Goal: Task Accomplishment & Management: Complete application form

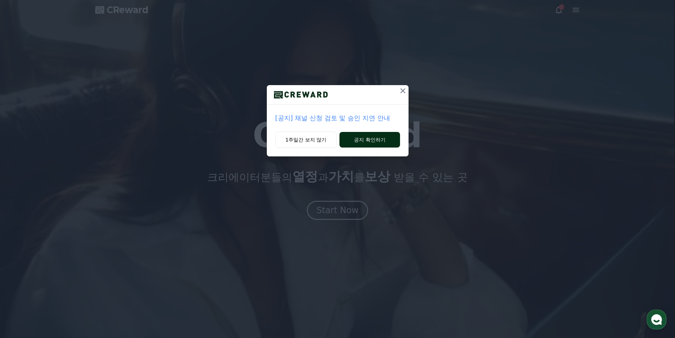
click at [363, 141] on button "공지 확인하기" at bounding box center [369, 140] width 60 height 16
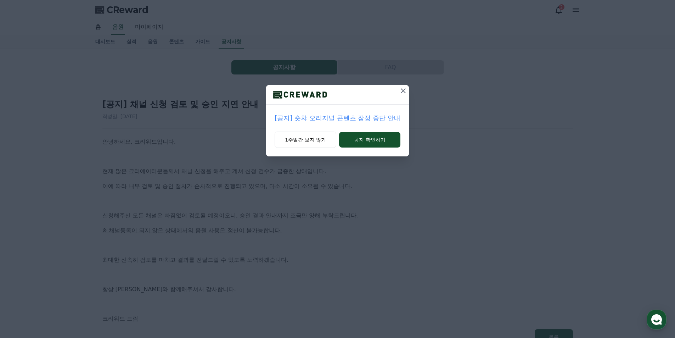
click at [399, 92] on icon at bounding box center [403, 90] width 9 height 9
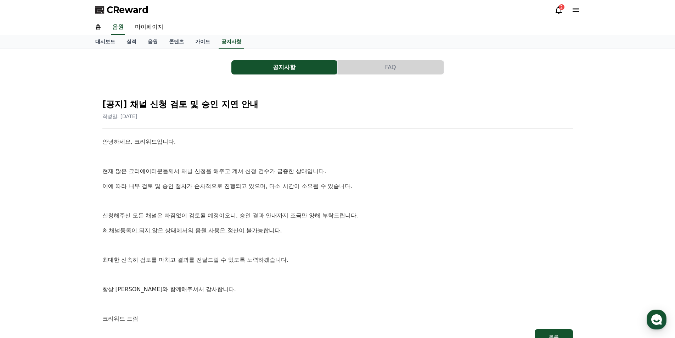
scroll to position [35, 0]
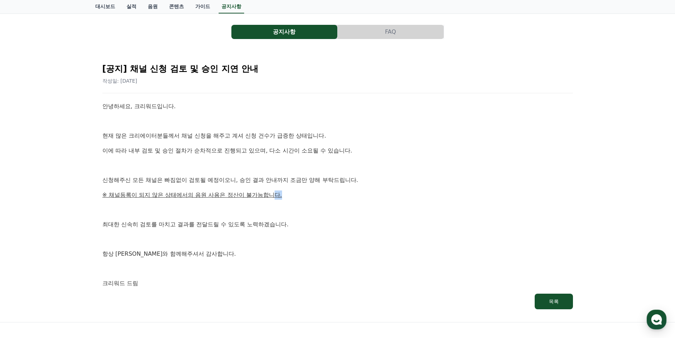
drag, startPoint x: 301, startPoint y: 192, endPoint x: 261, endPoint y: 197, distance: 40.7
click at [265, 196] on p "※ 채널등록이 되지 않은 상태에서의 음원 사용은 정산이 불가능합니다." at bounding box center [337, 194] width 470 height 9
drag, startPoint x: 122, startPoint y: 191, endPoint x: 107, endPoint y: 190, distance: 15.6
click at [113, 191] on u "※ 채널등록이 되지 않은 상태에서의 음원 사용은 정산이 불가능합니다." at bounding box center [192, 194] width 180 height 7
click at [104, 190] on p "※ 채널등록이 되지 않은 상태에서의 음원 사용은 정산이 불가능합니다." at bounding box center [337, 194] width 470 height 9
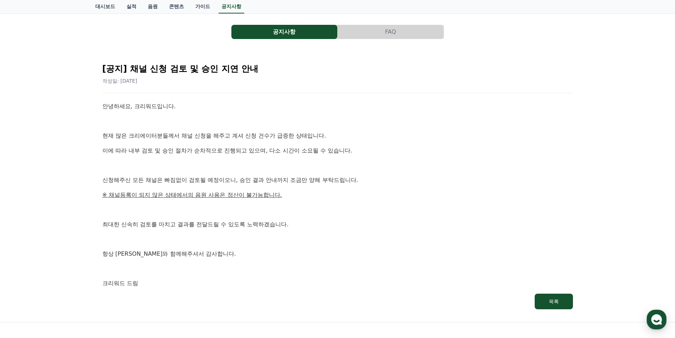
drag, startPoint x: 107, startPoint y: 106, endPoint x: 217, endPoint y: 186, distance: 136.9
click at [107, 107] on p "안녕하세요, 크리워드입니다." at bounding box center [337, 106] width 470 height 9
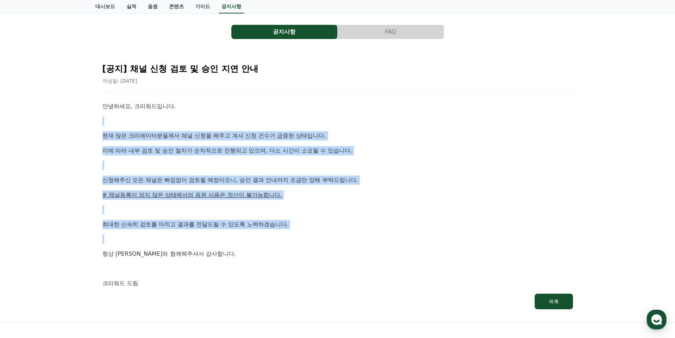
drag, startPoint x: 217, startPoint y: 186, endPoint x: 311, endPoint y: 237, distance: 106.8
click at [311, 237] on div "안녕하세요, 크리워드입니다. 현재 많은 크리에이터분들께서 채널 신청을 해주고 계셔 신청 건수가 급증한 상태입니다. 이에 따라 내부 검토 및 승…" at bounding box center [337, 195] width 470 height 186
click at [311, 237] on p at bounding box center [337, 238] width 470 height 9
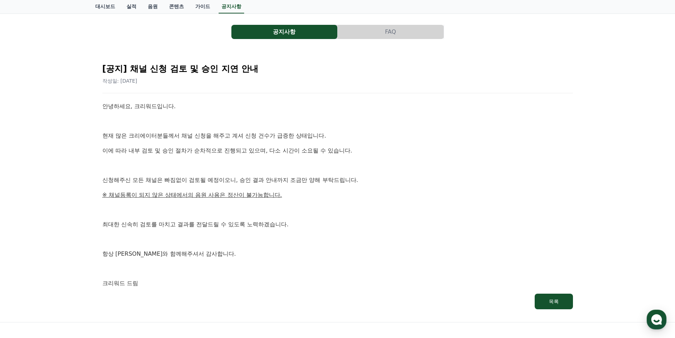
scroll to position [0, 0]
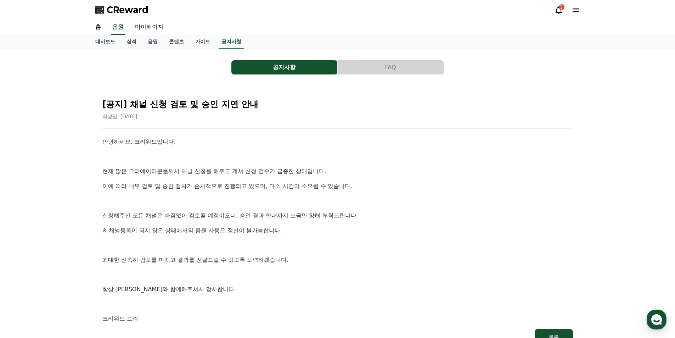
click at [290, 70] on button "공지사항" at bounding box center [284, 67] width 106 height 14
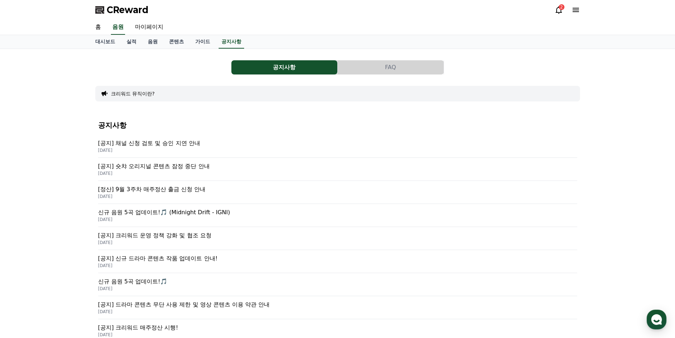
click at [199, 145] on p "[공지] 채널 신청 검토 및 승인 지연 안내" at bounding box center [337, 143] width 479 height 9
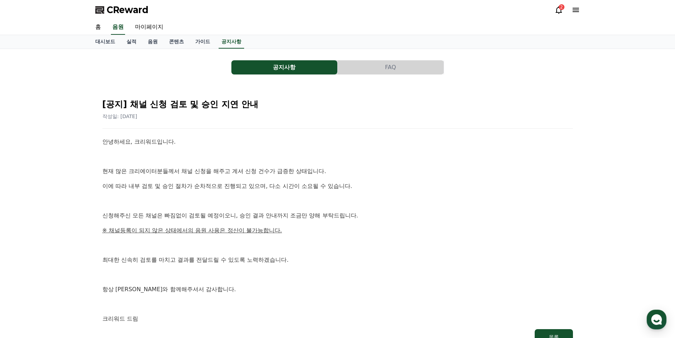
scroll to position [106, 0]
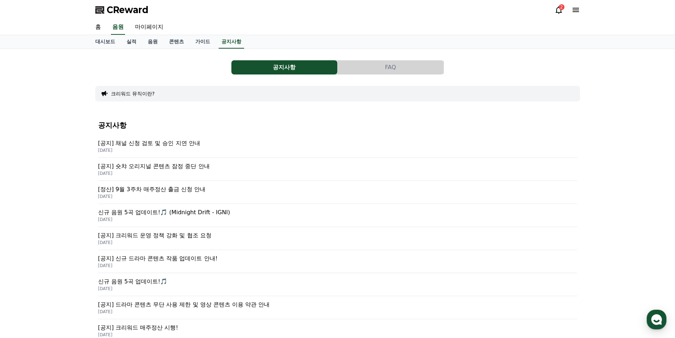
click at [213, 169] on p "[공지] 숏챠 오리지널 콘텐츠 잠정 중단 안내" at bounding box center [337, 166] width 479 height 9
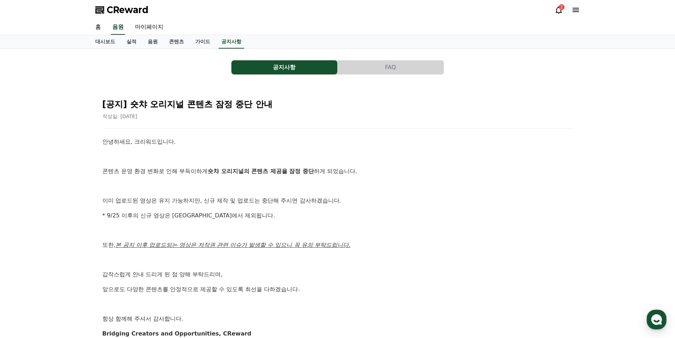
click at [574, 15] on div "2" at bounding box center [567, 9] width 26 height 11
click at [574, 13] on icon at bounding box center [575, 10] width 9 height 9
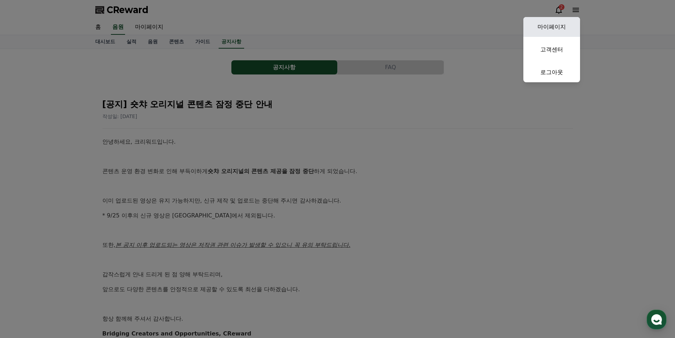
click at [560, 31] on link "마이페이지" at bounding box center [551, 27] width 57 height 20
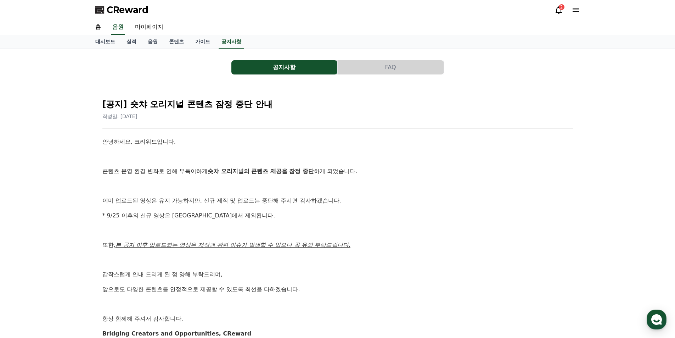
select select "**********"
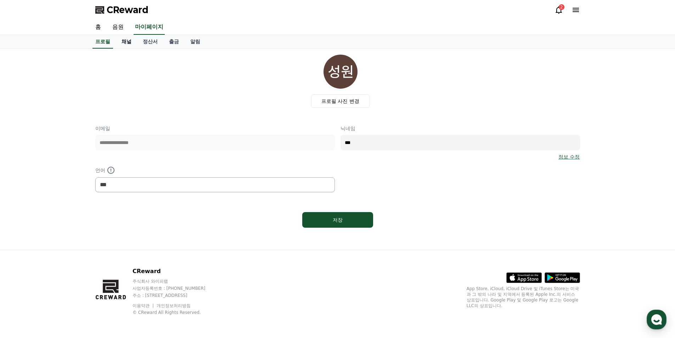
click at [127, 40] on link "채널" at bounding box center [126, 41] width 21 height 13
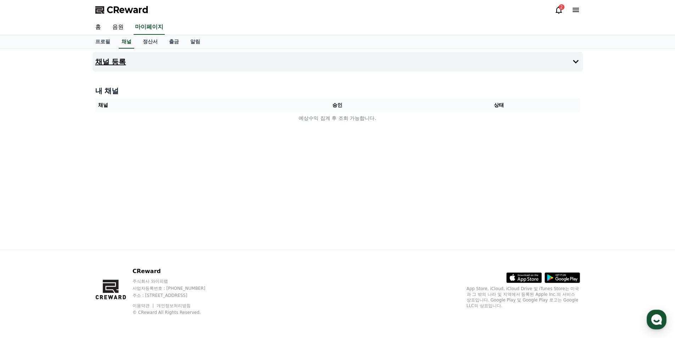
click at [242, 63] on button "채널 등록" at bounding box center [337, 62] width 490 height 20
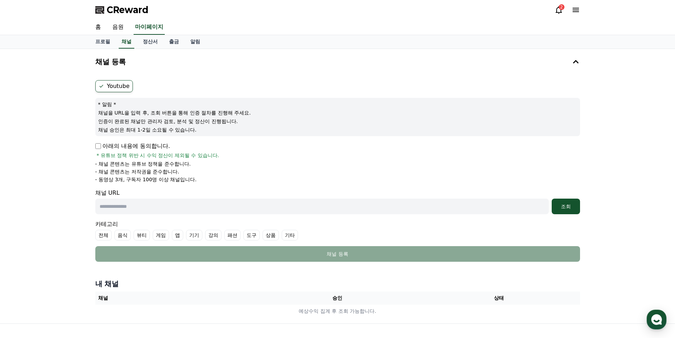
scroll to position [35, 0]
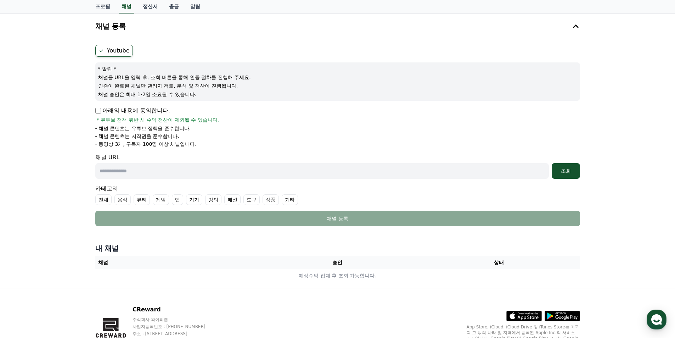
click at [241, 163] on div "채널 URL 조회" at bounding box center [337, 166] width 485 height 26
click at [240, 166] on input "text" at bounding box center [321, 171] width 453 height 16
paste input "**********"
type input "**********"
click at [570, 166] on button "조회" at bounding box center [565, 171] width 28 height 16
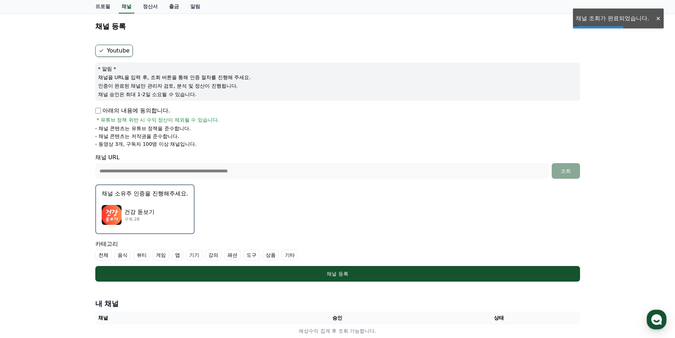
scroll to position [71, 0]
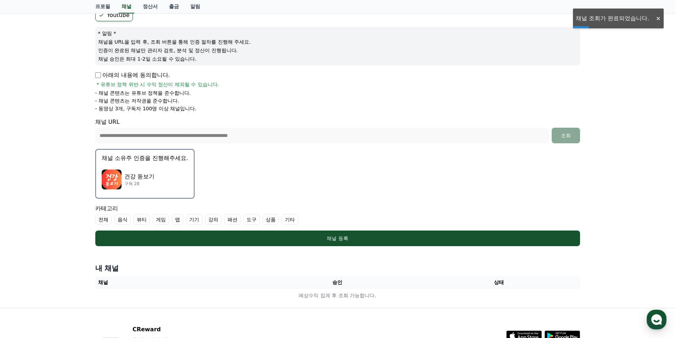
click at [154, 176] on p "건강 돋보기" at bounding box center [139, 176] width 30 height 9
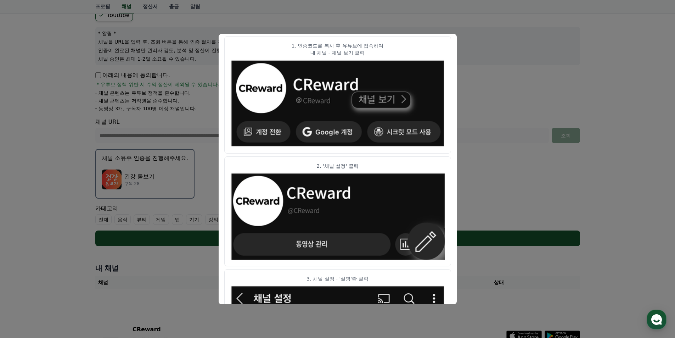
scroll to position [0, 0]
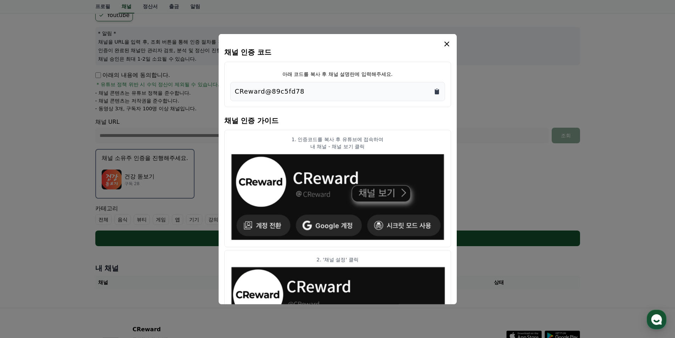
click at [434, 92] on icon "Copy to clipboard" at bounding box center [436, 90] width 7 height 7
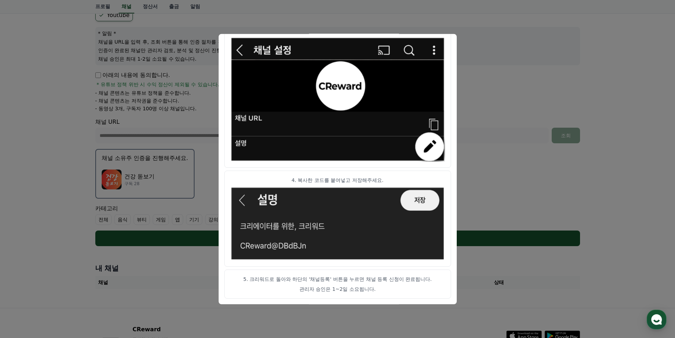
scroll to position [129, 0]
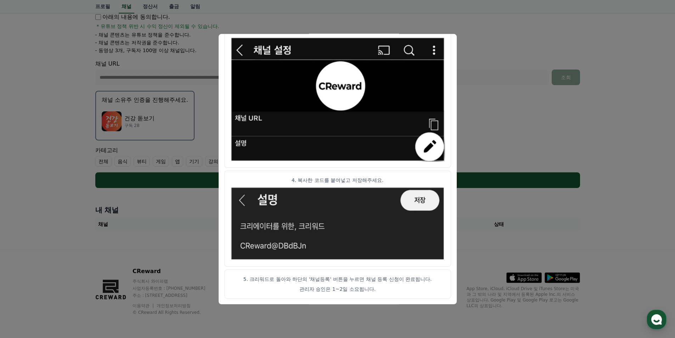
click at [374, 283] on article "5. 크리워드로 돌아와 하단의 '채널등록' 버튼을 누르면 채널 등록 신청이 완료됩니다. 관리자 승인은 1~2일 소요됩니다." at bounding box center [337, 283] width 227 height 29
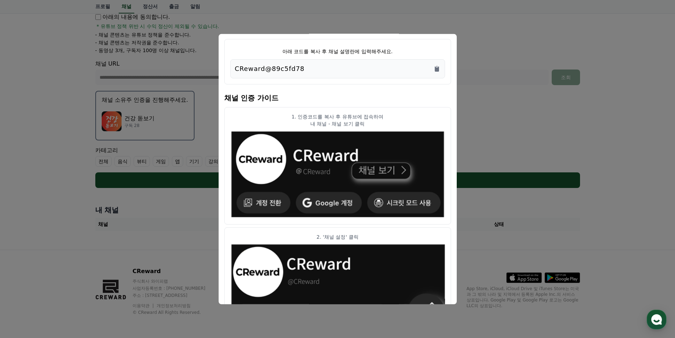
scroll to position [0, 0]
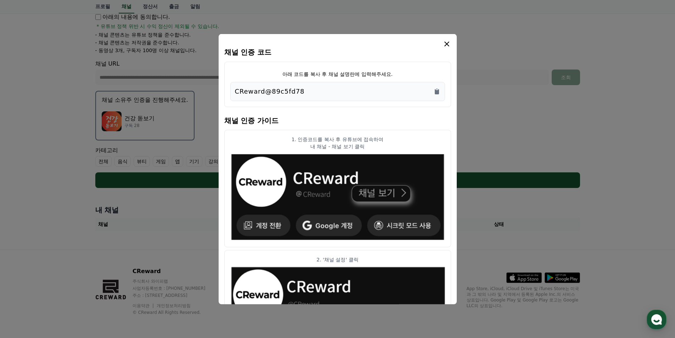
drag, startPoint x: 367, startPoint y: 146, endPoint x: 307, endPoint y: 141, distance: 59.7
click at [354, 146] on p "내 채널 - 채널 보기 클릭" at bounding box center [337, 145] width 215 height 7
click at [307, 141] on div "1. 인증코드를 복사 후 유튜브에 접속하여 내 채널 - 채널 보기 클릭" at bounding box center [337, 142] width 215 height 14
click at [307, 141] on p "1. 인증코드를 복사 후 유튜브에 접속하여" at bounding box center [337, 138] width 215 height 7
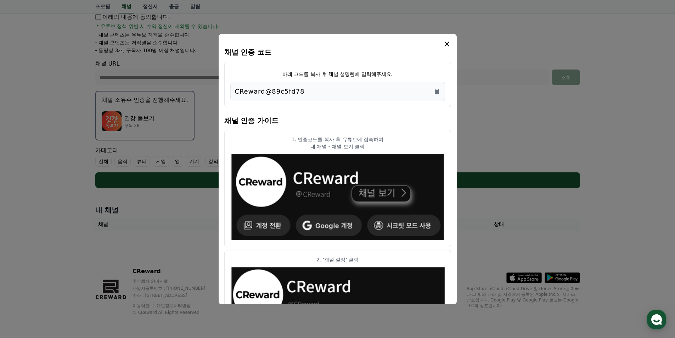
drag, startPoint x: 291, startPoint y: 136, endPoint x: 371, endPoint y: 145, distance: 80.6
click at [291, 136] on p "1. 인증코드를 복사 후 유튜브에 접속하여" at bounding box center [337, 138] width 215 height 7
click at [304, 137] on p "1. 인증코드를 복사 후 유튜브에 접속하여" at bounding box center [337, 138] width 215 height 7
click at [374, 145] on p "내 채널 - 채널 보기 클릭" at bounding box center [337, 145] width 215 height 7
click at [377, 145] on p "내 채널 - 채널 보기 클릭" at bounding box center [337, 145] width 215 height 7
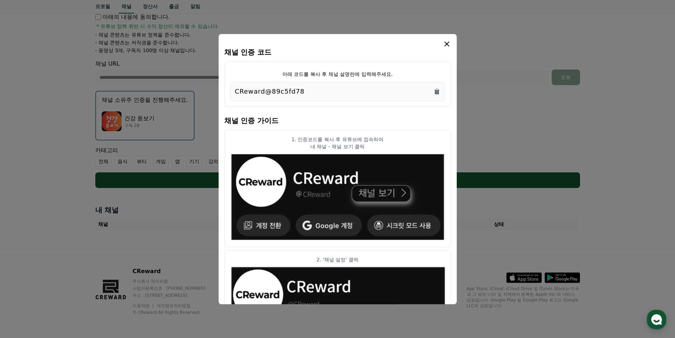
click at [378, 145] on p "내 채널 - 채널 보기 클릭" at bounding box center [337, 145] width 215 height 7
click at [378, 146] on p "내 채널 - 채널 보기 클릭" at bounding box center [337, 145] width 215 height 7
click at [305, 139] on p "1. 인증코드를 복사 후 유튜브에 접속하여" at bounding box center [337, 138] width 215 height 7
drag, startPoint x: 289, startPoint y: 137, endPoint x: 384, endPoint y: 147, distance: 95.0
click at [384, 147] on div "1. 인증코드를 복사 후 유튜브에 접속하여 내 채널 - 채널 보기 클릭" at bounding box center [337, 142] width 215 height 14
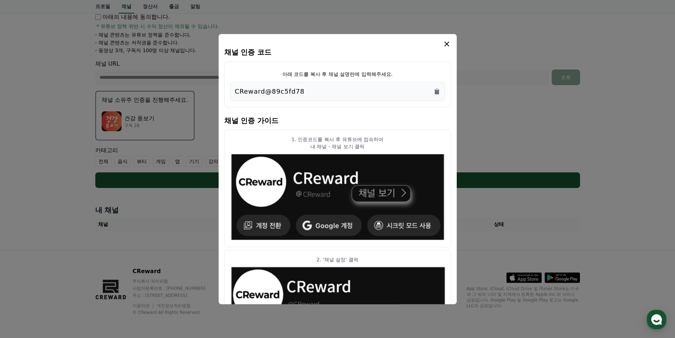
click at [384, 147] on p "내 채널 - 채널 보기 클릭" at bounding box center [337, 145] width 215 height 7
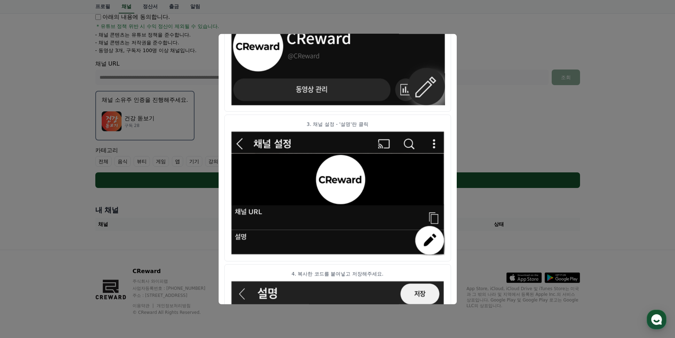
scroll to position [341, 0]
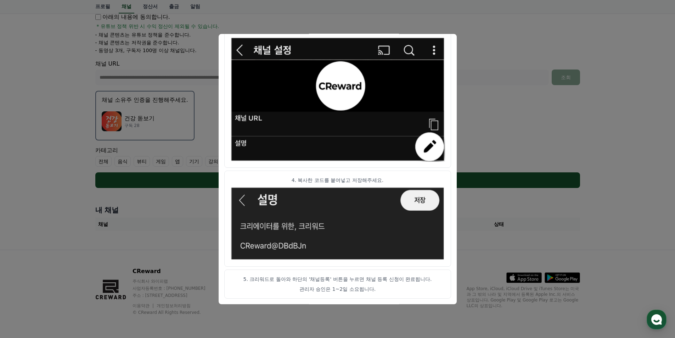
click at [480, 162] on button "close modal" at bounding box center [337, 169] width 675 height 338
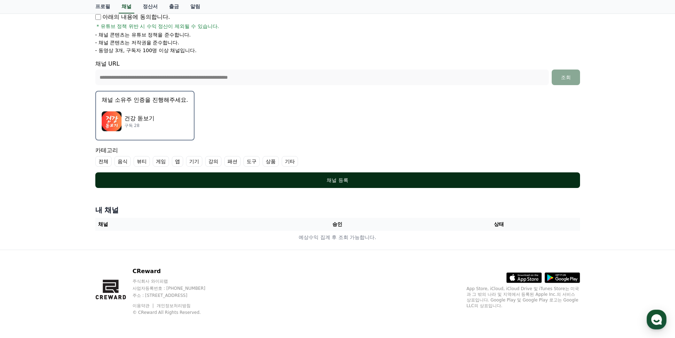
click at [364, 179] on div "채널 등록" at bounding box center [337, 179] width 456 height 7
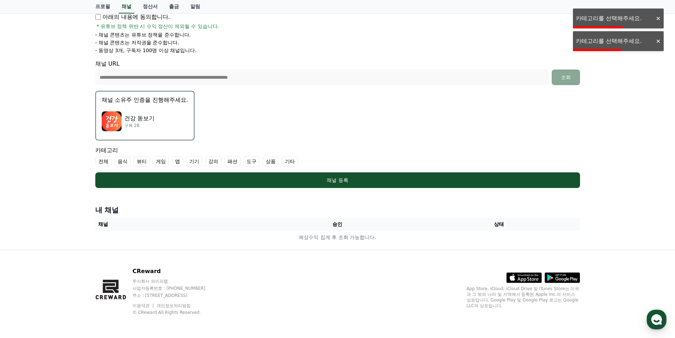
click at [118, 162] on label "음식" at bounding box center [122, 161] width 16 height 11
click at [192, 169] on form "**********" at bounding box center [337, 69] width 485 height 237
click at [193, 162] on ul "전체 음식 뷰티 게임 앱 기기 강의 패션 도구 상품 기타" at bounding box center [337, 161] width 485 height 11
click at [189, 160] on label "앱" at bounding box center [185, 161] width 11 height 11
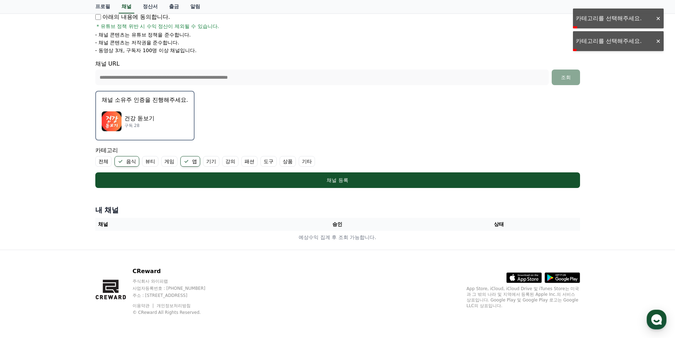
click at [189, 162] on icon at bounding box center [186, 161] width 6 height 6
click at [189, 162] on label "앱" at bounding box center [190, 161] width 20 height 11
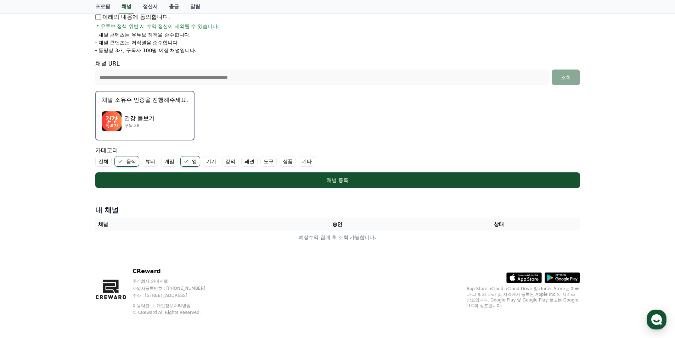
click at [196, 162] on label "앱" at bounding box center [190, 161] width 20 height 11
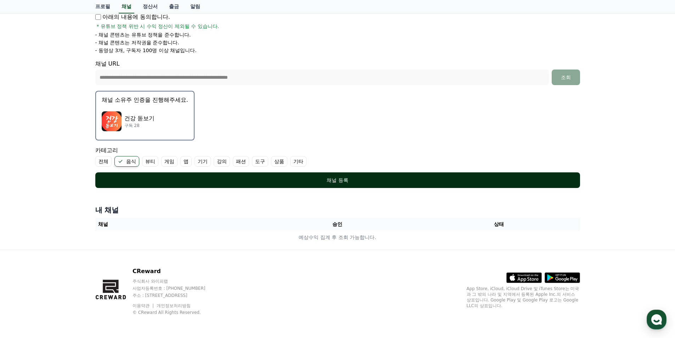
click at [317, 185] on button "채널 등록" at bounding box center [337, 180] width 485 height 16
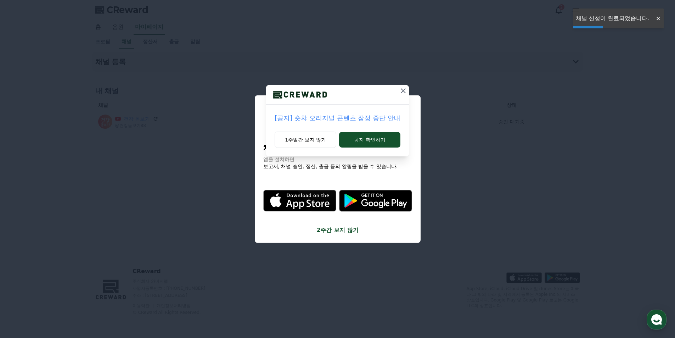
click at [401, 92] on icon at bounding box center [403, 90] width 5 height 5
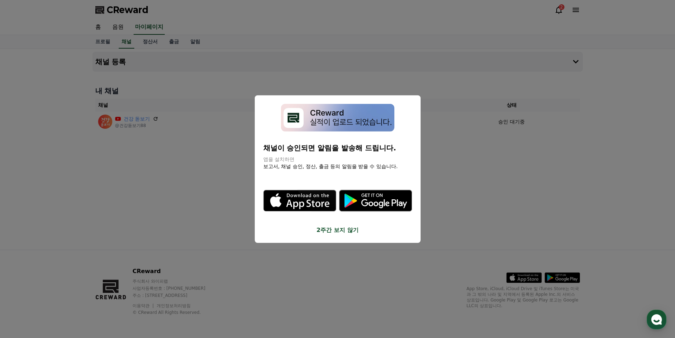
click at [345, 232] on button "2주간 보지 않기" at bounding box center [337, 230] width 149 height 9
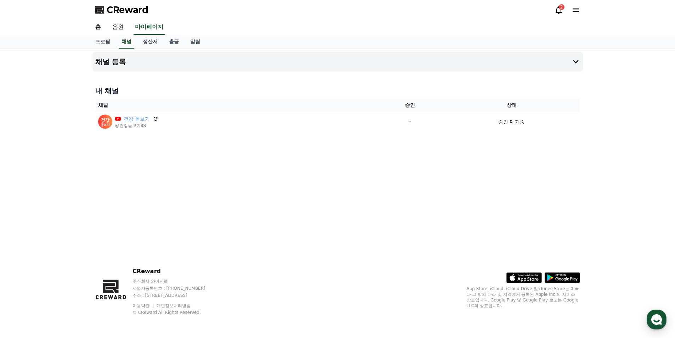
click at [553, 12] on div "CReward 2" at bounding box center [338, 10] width 496 height 20
click at [555, 11] on icon at bounding box center [558, 10] width 9 height 9
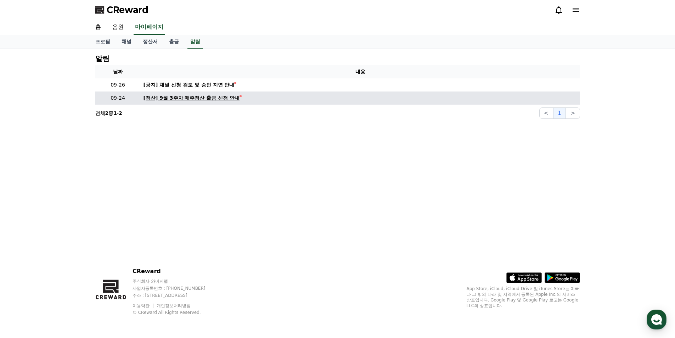
click at [227, 97] on div "[정산] 9월 3주차 매주정산 출금 신청 안내" at bounding box center [191, 97] width 96 height 7
